Goal: Information Seeking & Learning: Learn about a topic

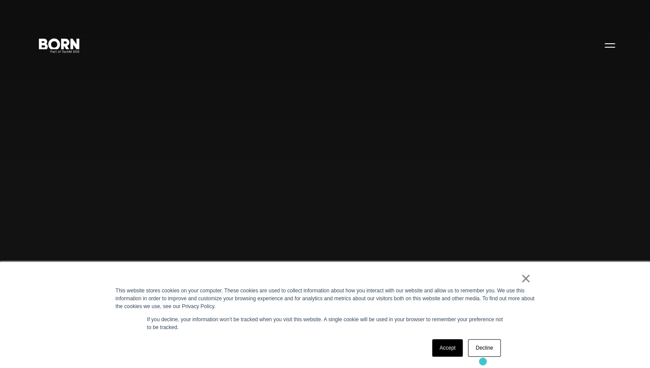
click at [483, 361] on div "× This website stores cookies on your computer. These cookies are used to colle…" at bounding box center [325, 315] width 437 height 106
click at [485, 349] on link "Decline" at bounding box center [484, 347] width 32 height 17
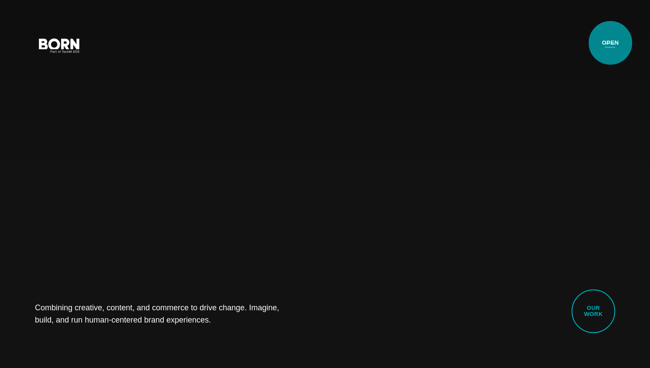
click at [610, 43] on button "Primary Menu" at bounding box center [609, 45] width 21 height 18
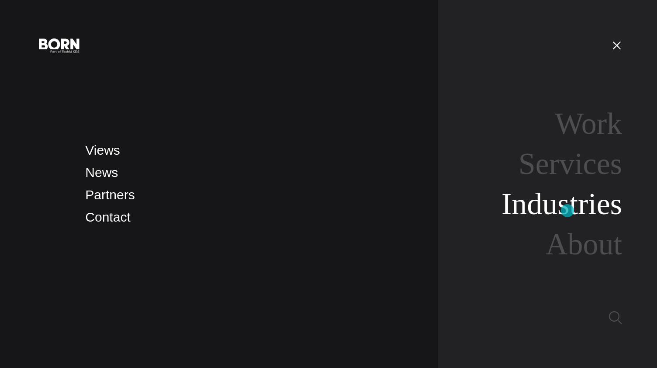
click at [567, 210] on link "Industries" at bounding box center [561, 204] width 120 height 34
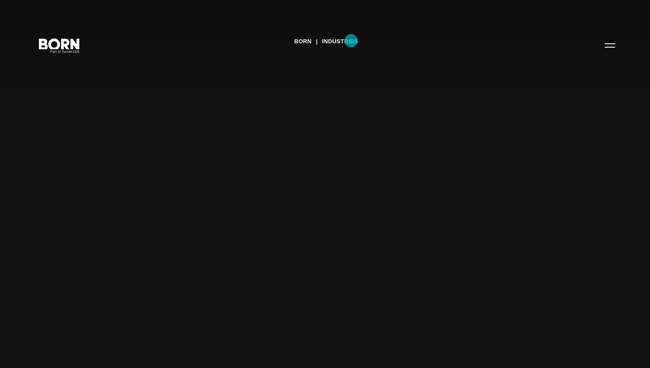
click at [351, 41] on link "Industries" at bounding box center [340, 41] width 36 height 13
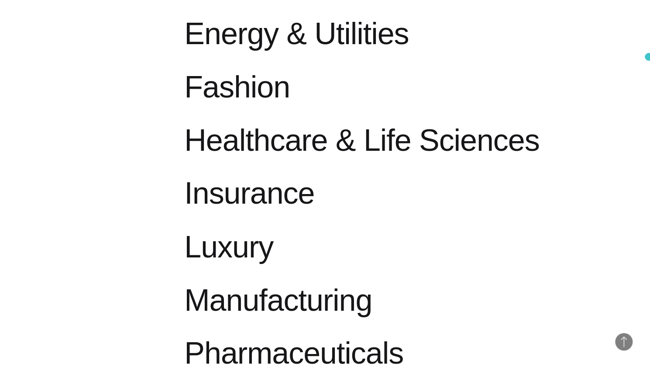
scroll to position [787, 0]
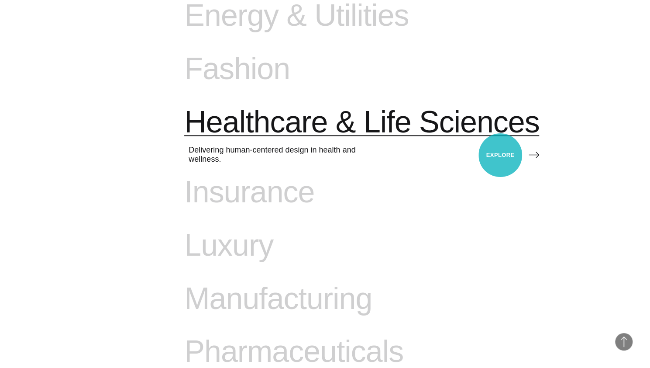
click at [529, 155] on icon at bounding box center [534, 154] width 10 height 10
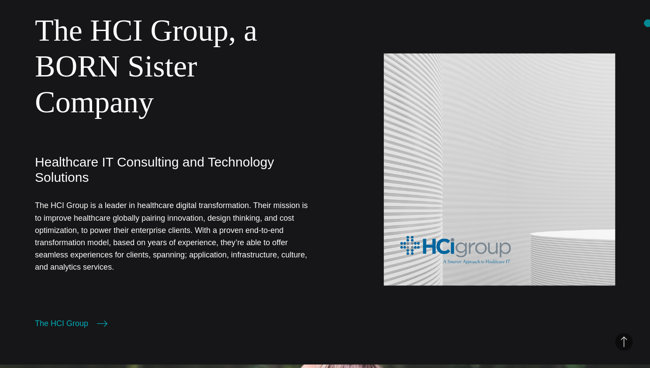
scroll to position [2429, 0]
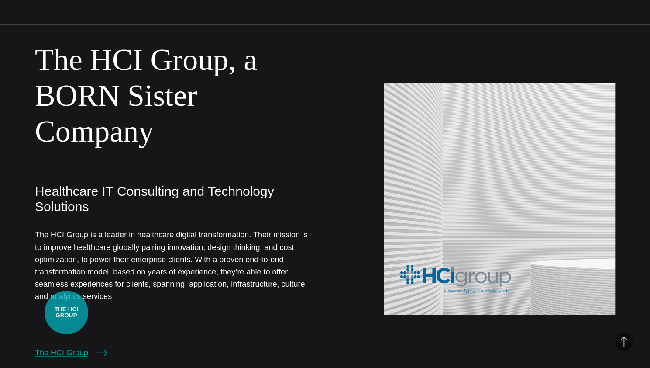
click at [66, 346] on link "The HCI Group" at bounding box center [71, 352] width 72 height 12
